Goal: Task Accomplishment & Management: Manage account settings

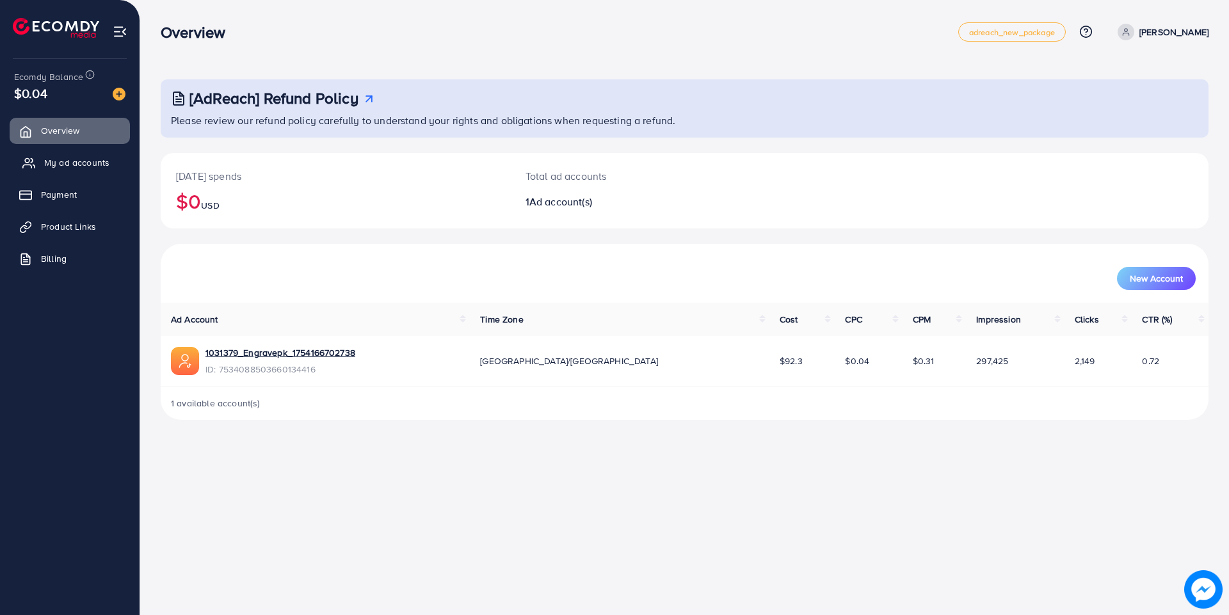
click at [52, 165] on span "My ad accounts" at bounding box center [76, 162] width 65 height 13
click at [76, 169] on span "My ad accounts" at bounding box center [76, 162] width 65 height 13
click at [105, 166] on span "My ad accounts" at bounding box center [76, 162] width 65 height 13
click at [92, 159] on span "My ad accounts" at bounding box center [76, 162] width 65 height 13
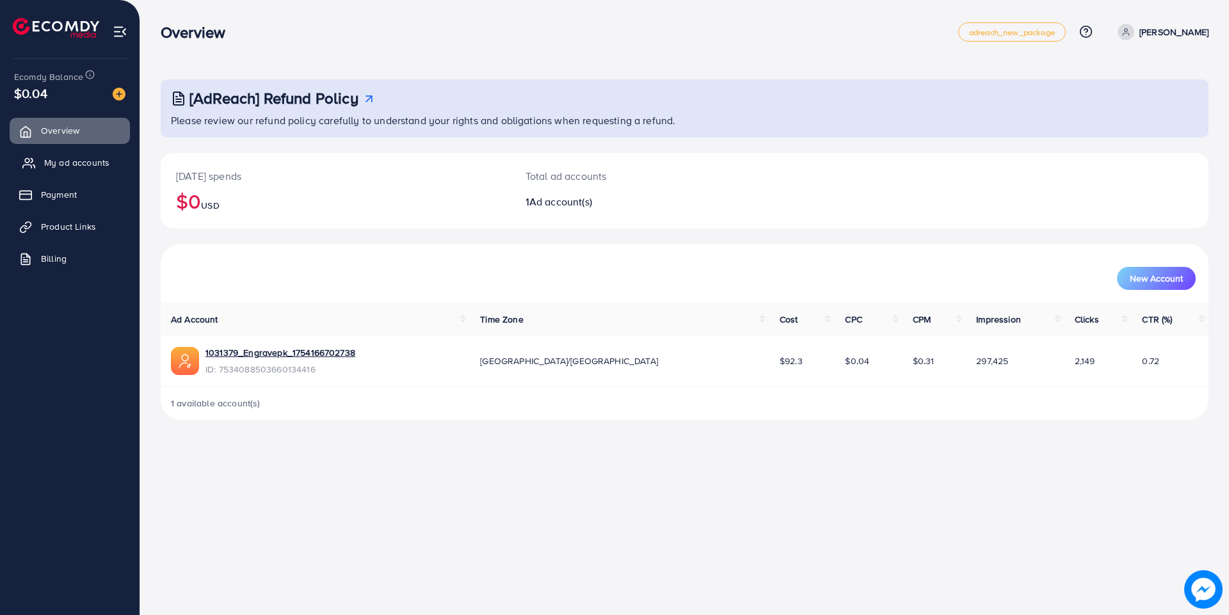
click at [90, 168] on span "My ad accounts" at bounding box center [76, 162] width 65 height 13
click at [85, 166] on span "My ad accounts" at bounding box center [76, 162] width 65 height 13
click at [83, 165] on span "My ad accounts" at bounding box center [76, 162] width 65 height 13
click at [93, 161] on span "My ad accounts" at bounding box center [76, 162] width 65 height 13
click at [66, 168] on span "My ad accounts" at bounding box center [76, 162] width 65 height 13
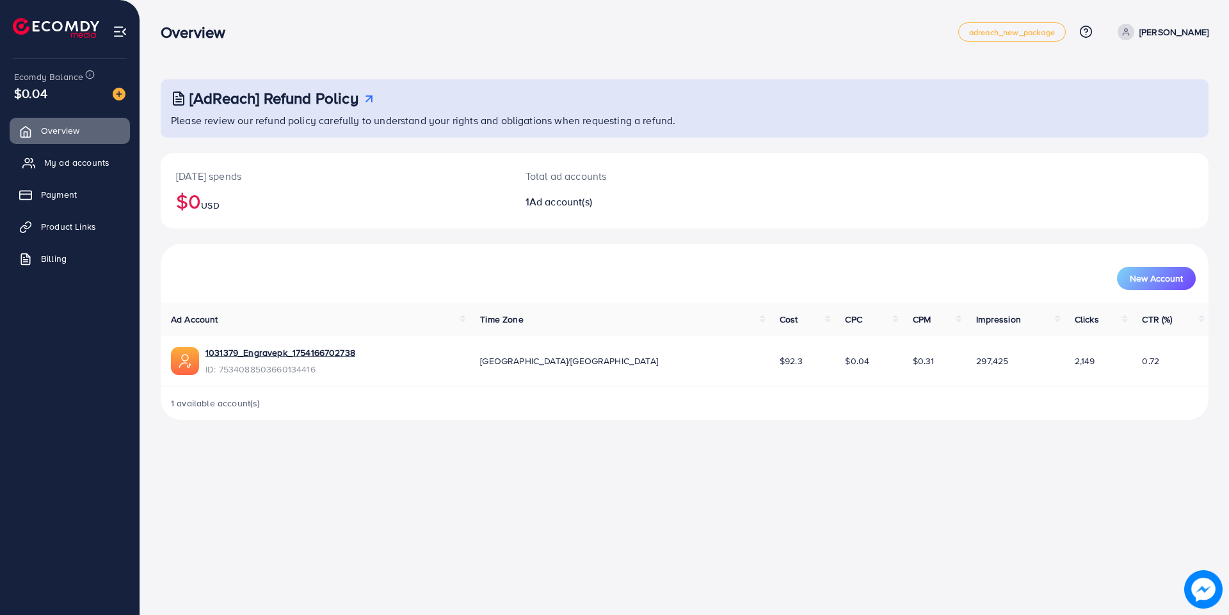
click at [65, 157] on span "My ad accounts" at bounding box center [76, 162] width 65 height 13
click at [92, 156] on link "My ad accounts" at bounding box center [70, 163] width 120 height 26
click at [86, 160] on span "My ad accounts" at bounding box center [76, 162] width 65 height 13
